Goal: Task Accomplishment & Management: Use online tool/utility

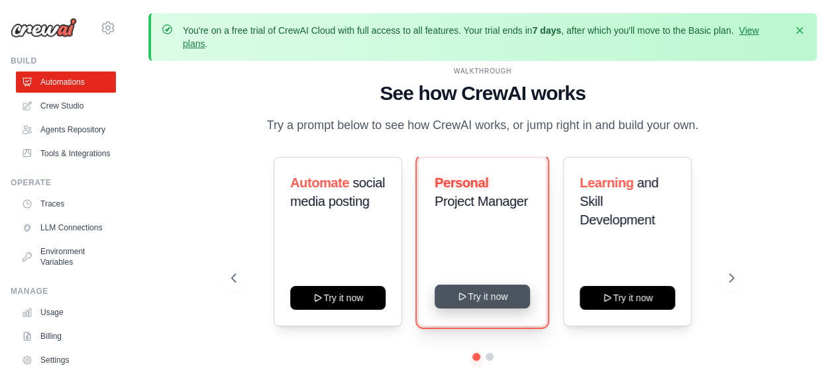
click at [480, 291] on button "Try it now" at bounding box center [482, 297] width 95 height 24
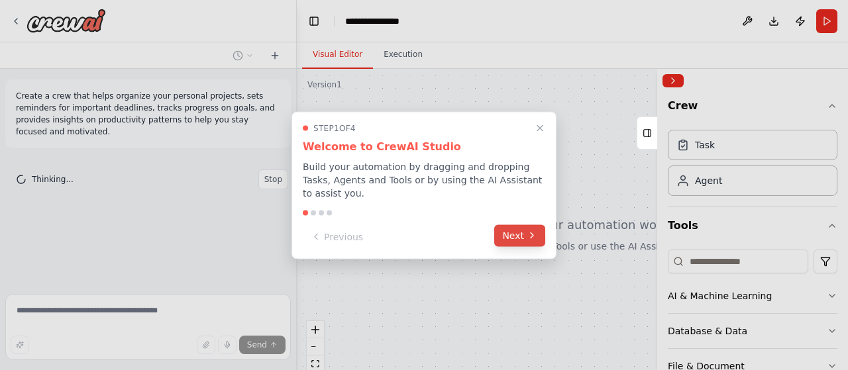
click at [512, 231] on button "Next" at bounding box center [519, 236] width 51 height 22
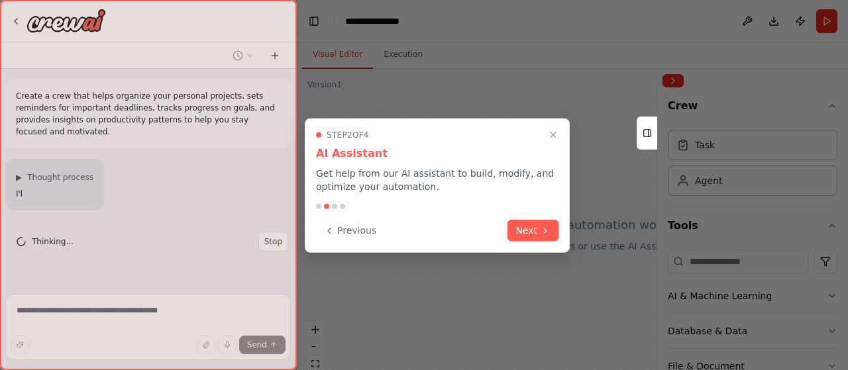
click at [512, 231] on button "Next" at bounding box center [533, 231] width 51 height 22
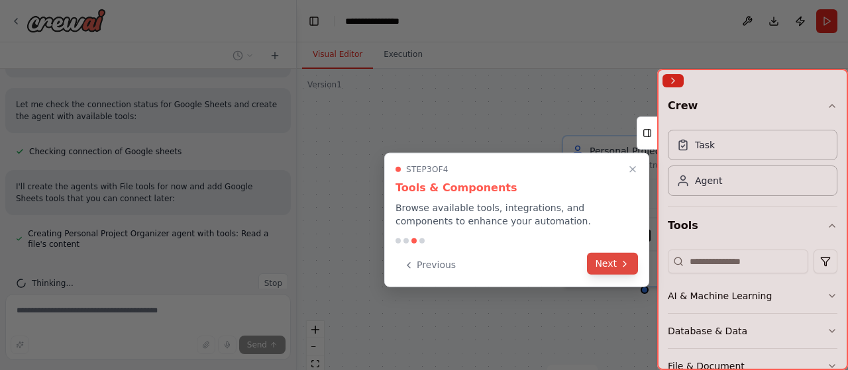
scroll to position [508, 0]
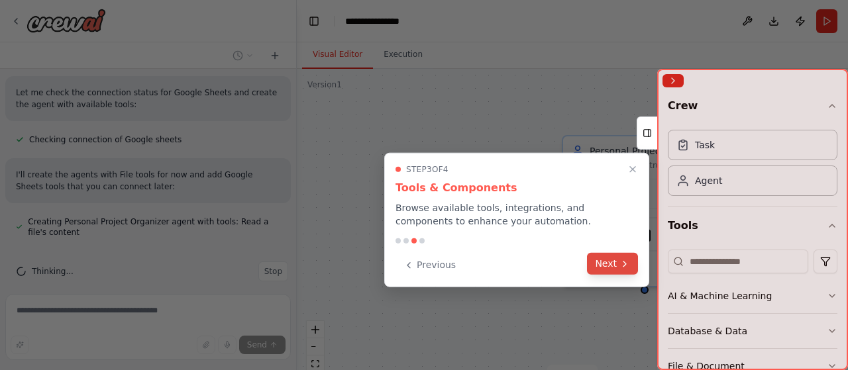
click at [616, 267] on button "Next" at bounding box center [612, 264] width 51 height 22
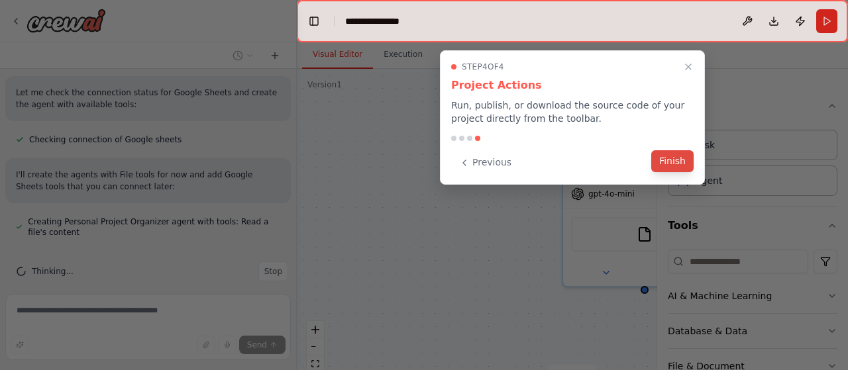
click at [679, 163] on button "Finish" at bounding box center [672, 161] width 42 height 22
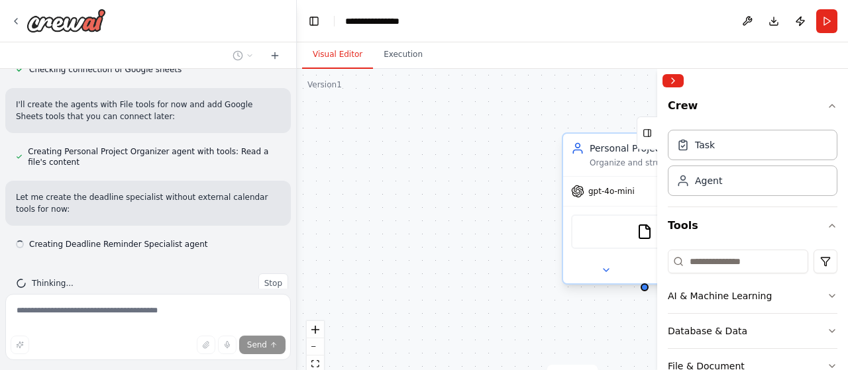
scroll to position [590, 0]
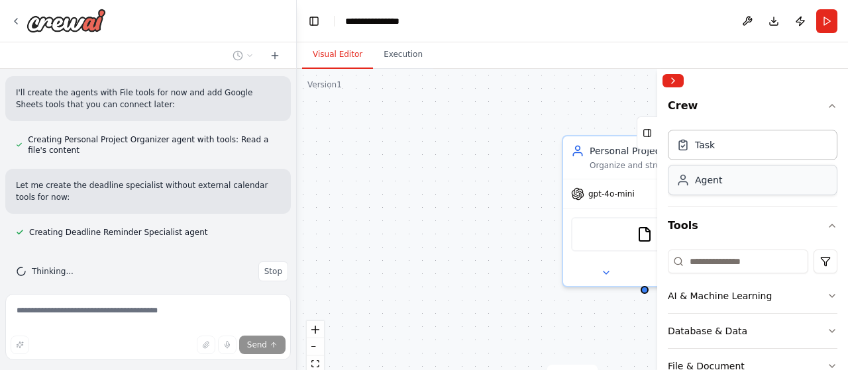
click at [716, 186] on div "Agent" at bounding box center [753, 180] width 170 height 30
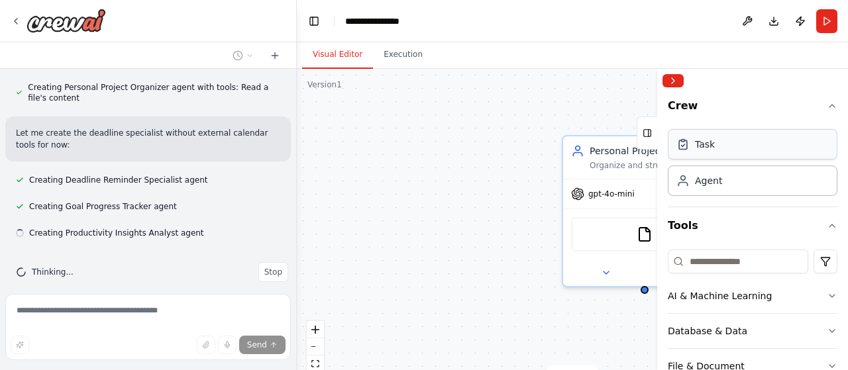
scroll to position [643, 0]
click at [167, 353] on div "Send" at bounding box center [148, 345] width 275 height 19
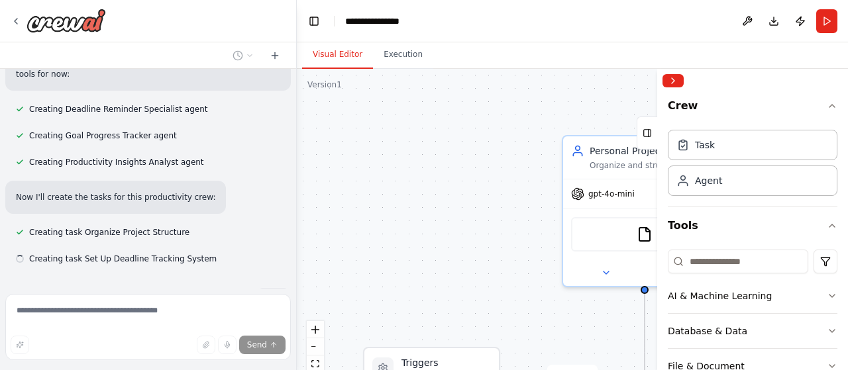
scroll to position [740, 0]
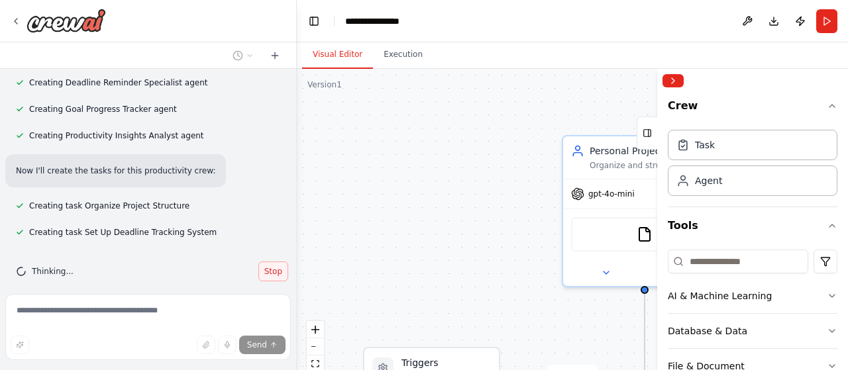
click at [270, 266] on span "Stop" at bounding box center [273, 271] width 18 height 11
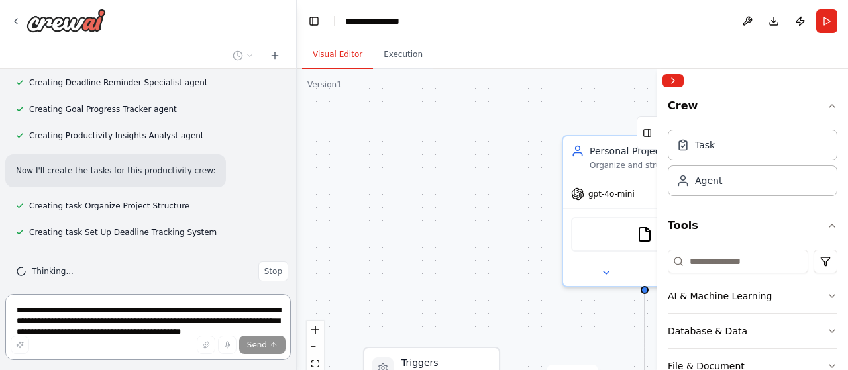
scroll to position [0, 0]
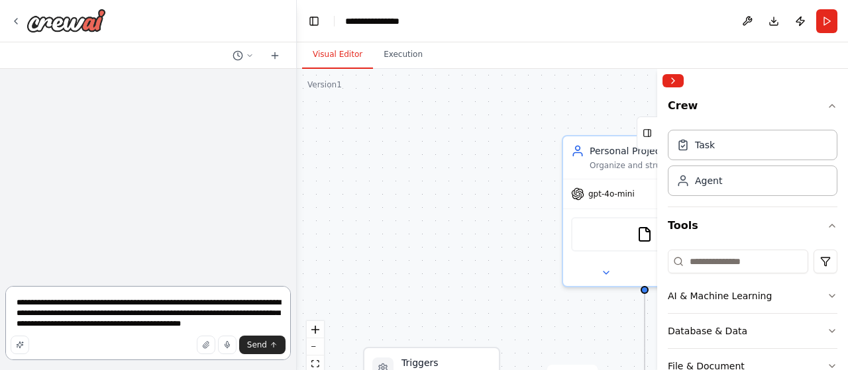
drag, startPoint x: 253, startPoint y: 328, endPoint x: 21, endPoint y: 300, distance: 233.6
click at [21, 300] on textarea "**********" at bounding box center [148, 323] width 286 height 74
type textarea "*"
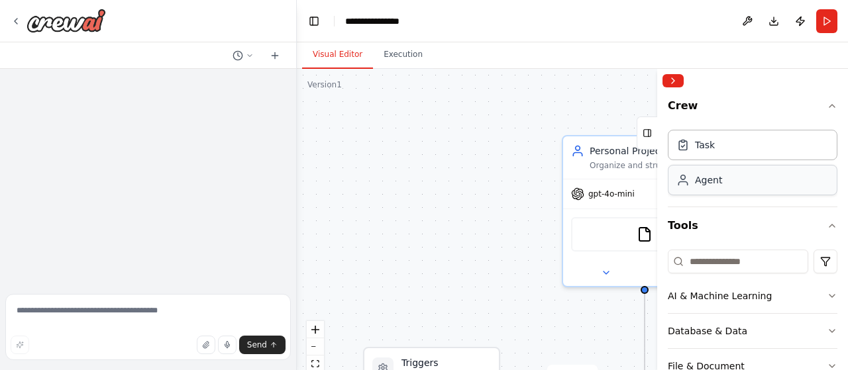
click at [718, 184] on div "Agent" at bounding box center [708, 180] width 27 height 13
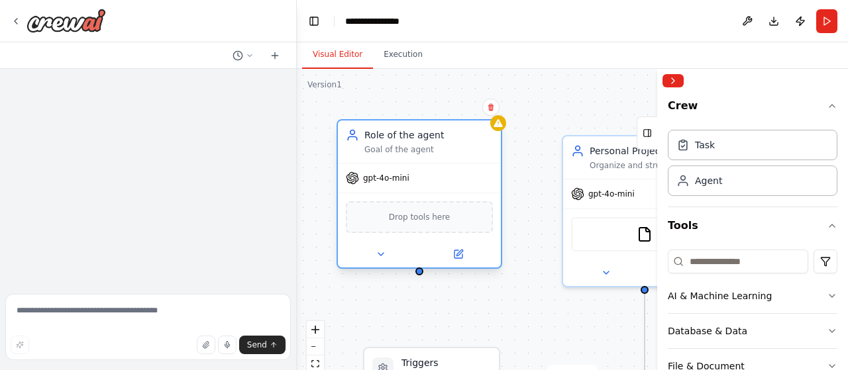
drag, startPoint x: 535, startPoint y: 164, endPoint x: 436, endPoint y: 132, distance: 104.4
click at [436, 132] on div "Role of the agent" at bounding box center [428, 135] width 129 height 13
click at [400, 141] on div "Role of the agent" at bounding box center [428, 135] width 129 height 13
click at [402, 215] on span "Drop tools here" at bounding box center [420, 217] width 62 height 13
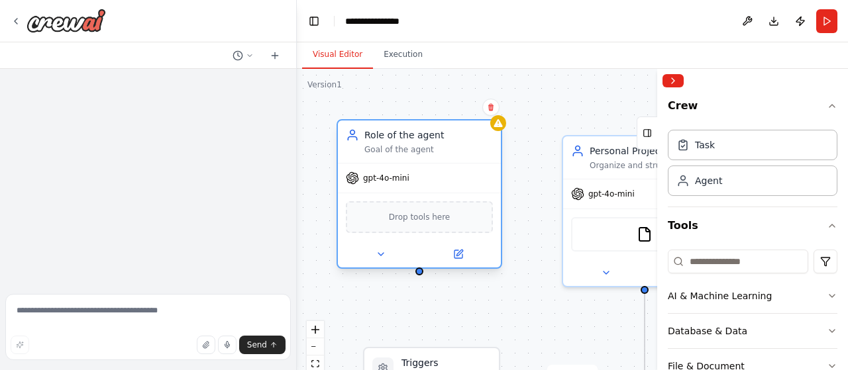
click at [424, 221] on span "Drop tools here" at bounding box center [420, 217] width 62 height 13
click at [459, 256] on icon at bounding box center [459, 254] width 8 height 8
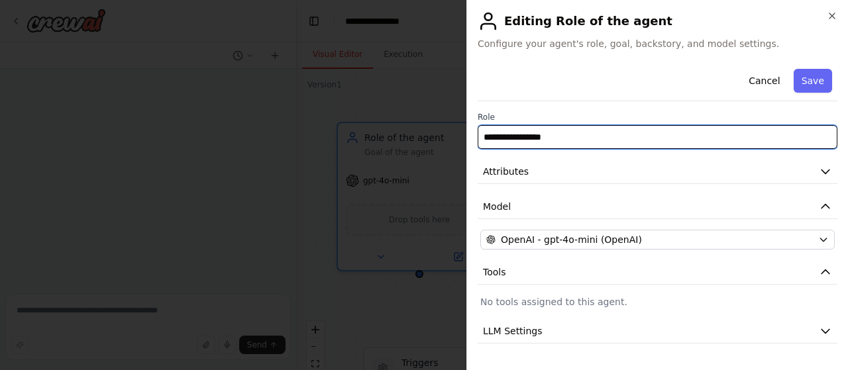
click at [539, 139] on input "**********" at bounding box center [658, 137] width 360 height 24
drag, startPoint x: 573, startPoint y: 140, endPoint x: 472, endPoint y: 142, distance: 101.4
click at [472, 142] on div "**********" at bounding box center [658, 185] width 382 height 370
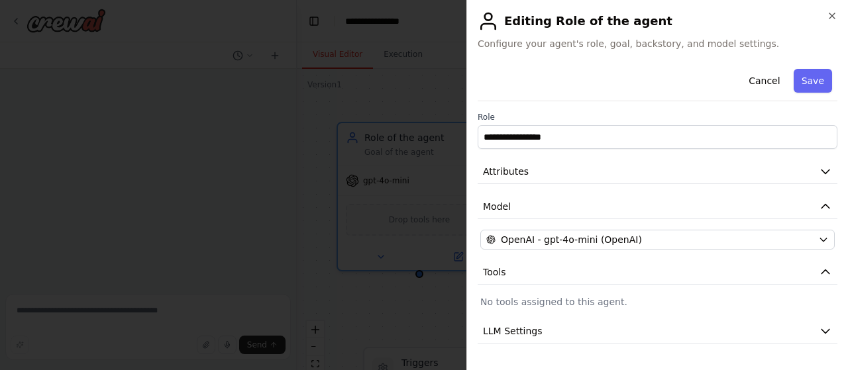
click at [552, 100] on div "Cancel Save" at bounding box center [658, 83] width 360 height 38
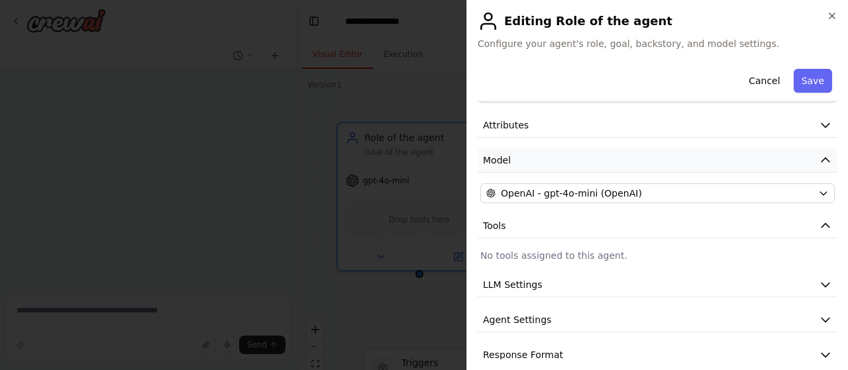
scroll to position [62, 0]
